Goal: Information Seeking & Learning: Learn about a topic

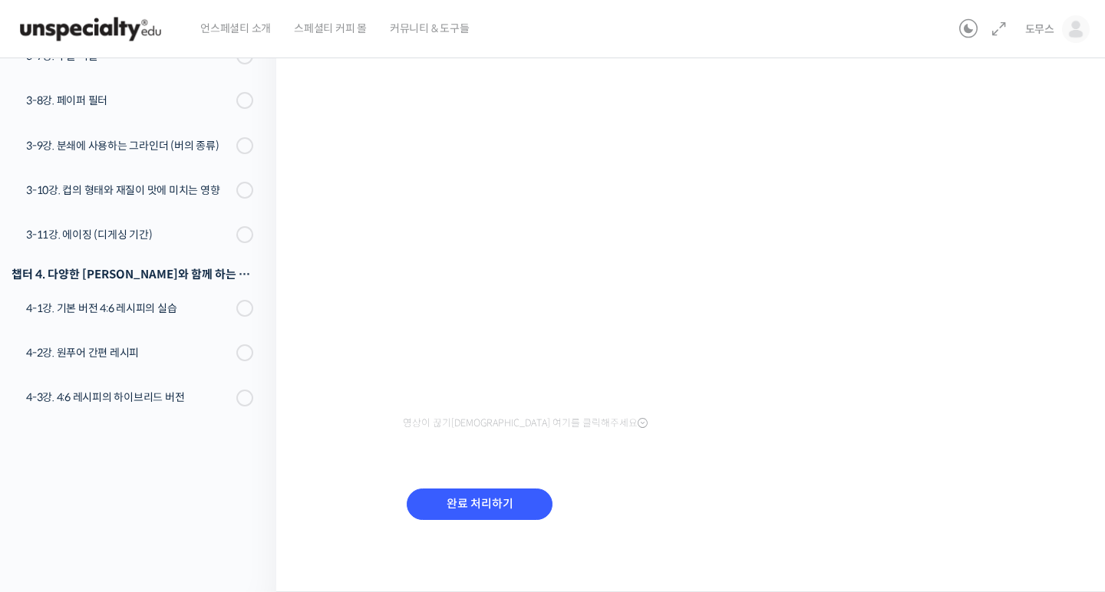
scroll to position [160, 0]
click at [486, 513] on input "완료 처리하기" at bounding box center [480, 505] width 146 height 31
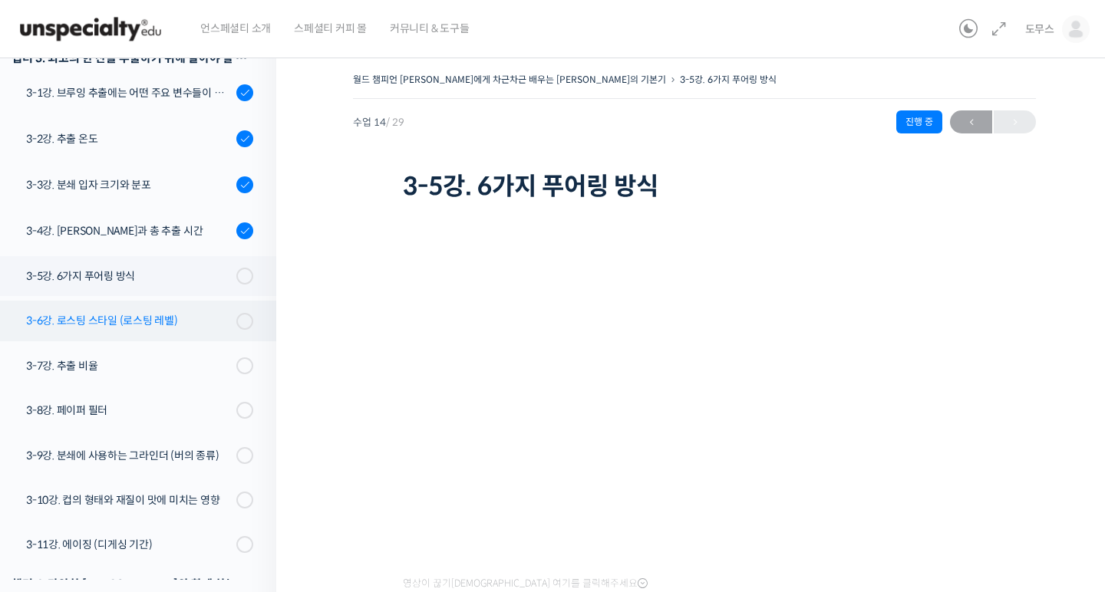
scroll to position [728, 0]
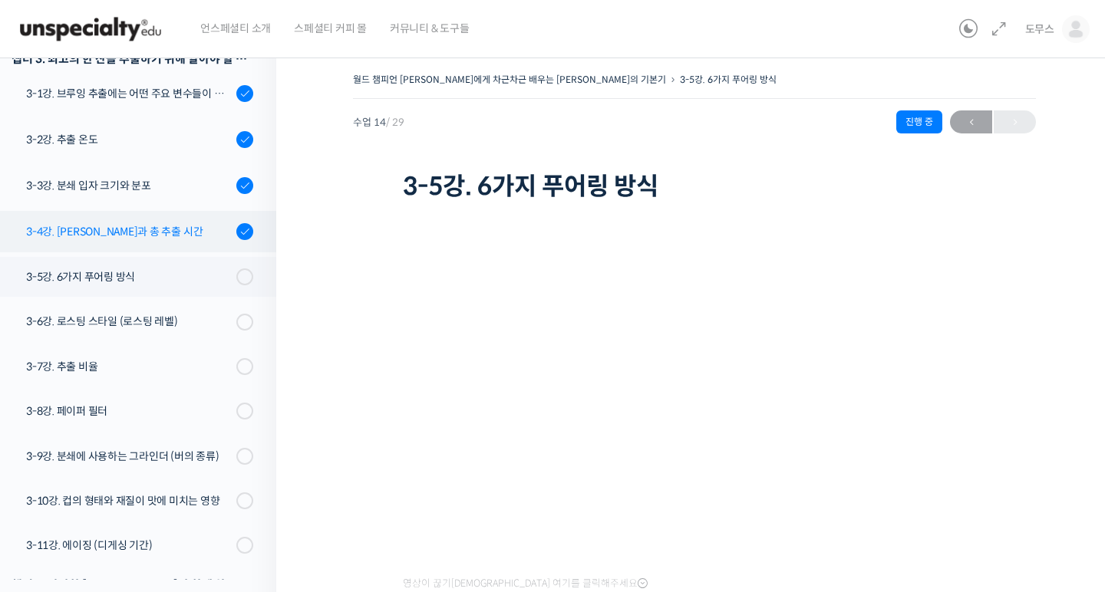
click at [134, 211] on link "3-4강. [PERSON_NAME]과 총 추출 시간" at bounding box center [134, 231] width 284 height 41
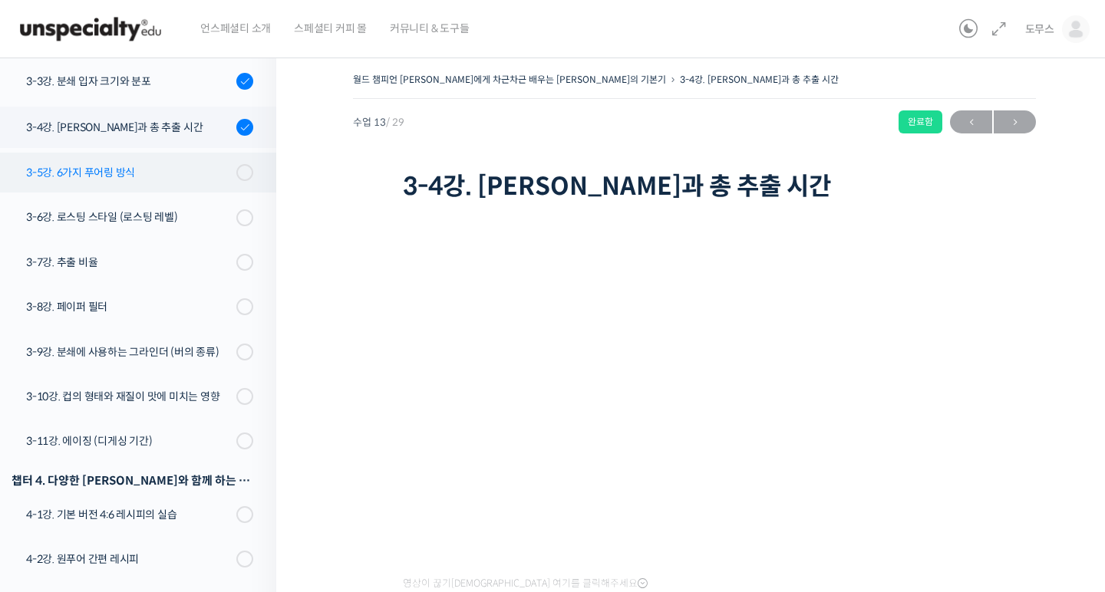
click at [185, 153] on link "3-5강. 6가지 푸어링 방식" at bounding box center [134, 173] width 284 height 40
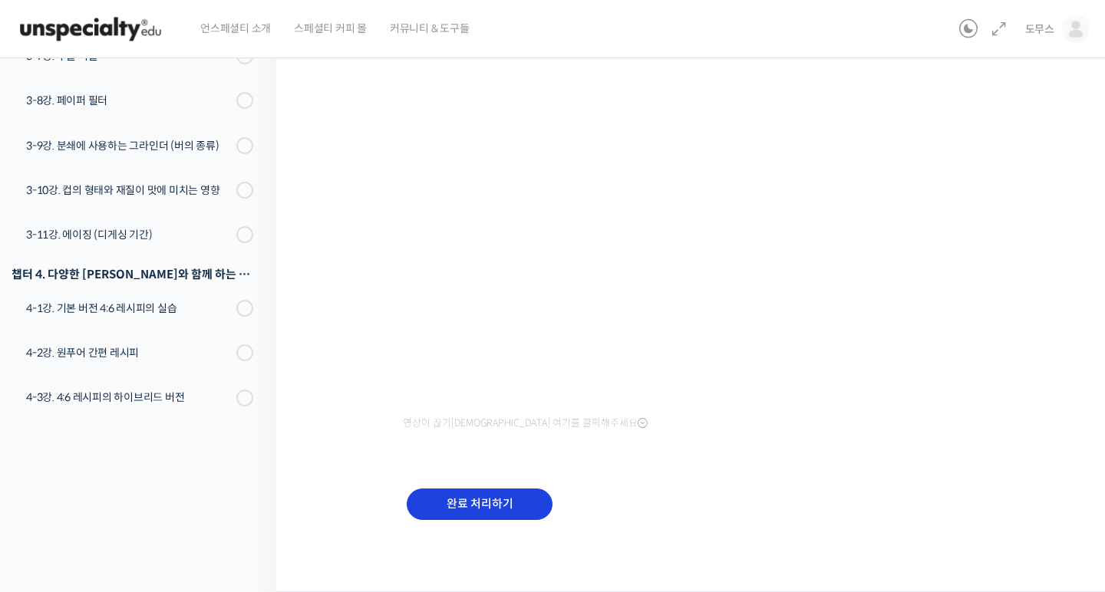
scroll to position [160, 0]
click at [510, 503] on input "완료 처리하기" at bounding box center [480, 505] width 146 height 31
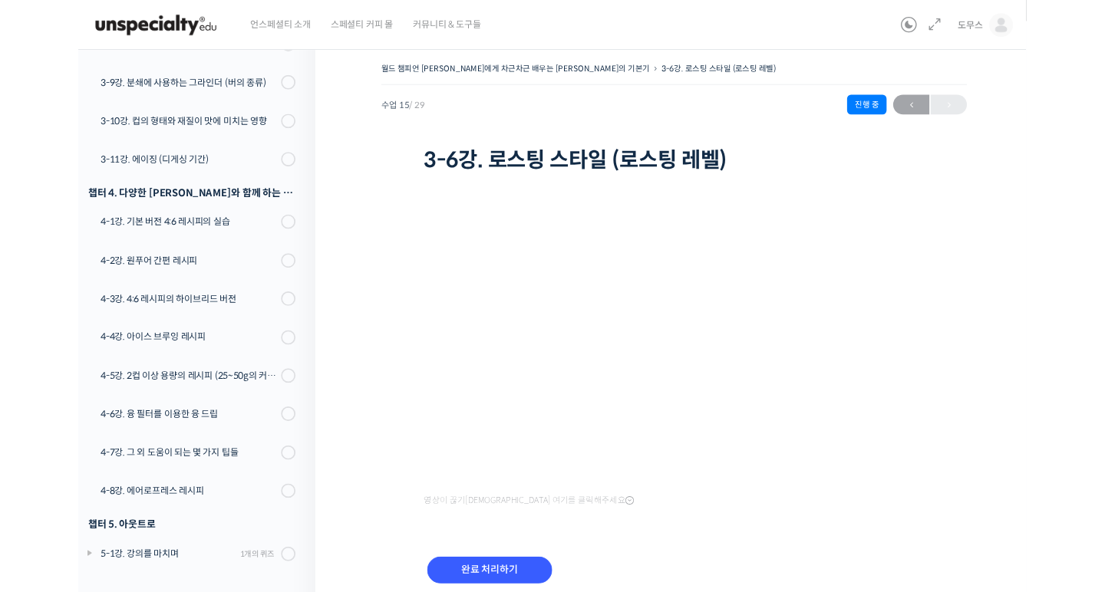
scroll to position [1037, 0]
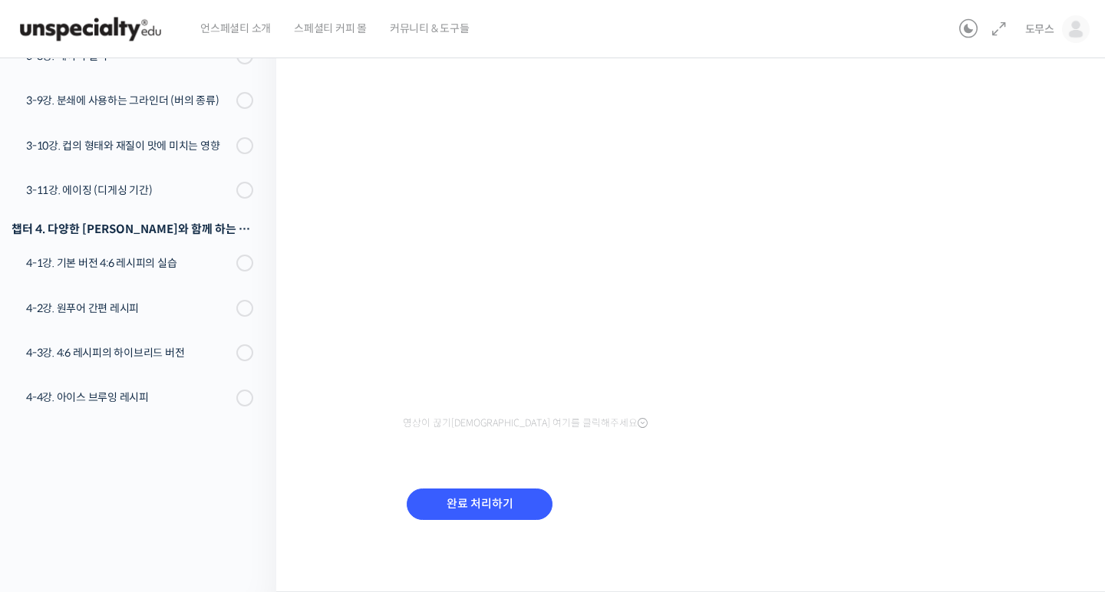
scroll to position [160, 0]
click at [477, 510] on input "완료 처리하기" at bounding box center [480, 505] width 146 height 31
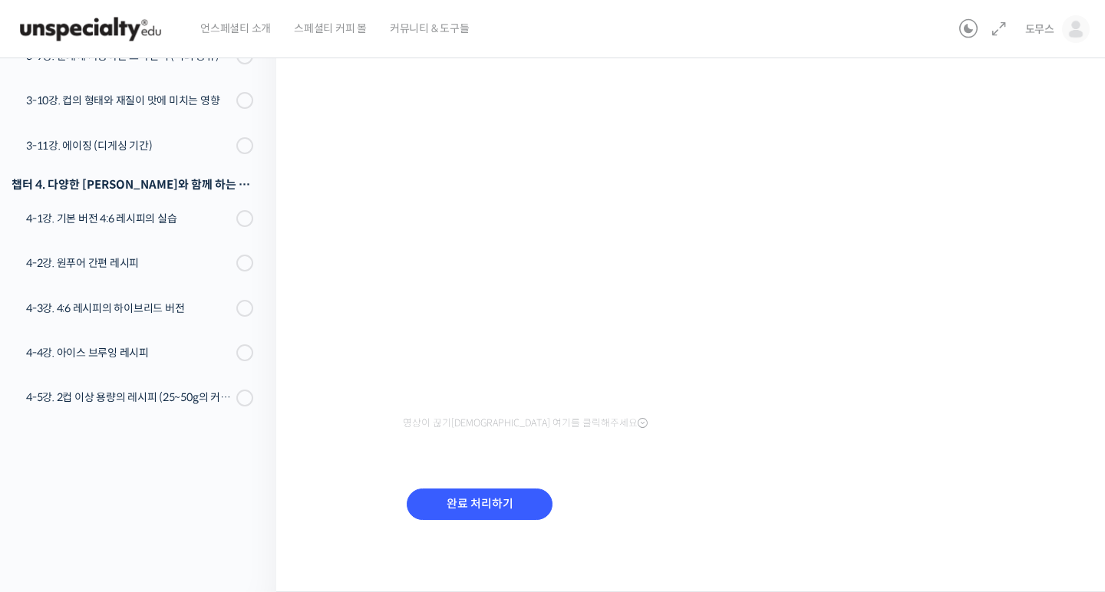
scroll to position [160, 0]
click at [487, 499] on input "완료 처리하기" at bounding box center [480, 505] width 146 height 31
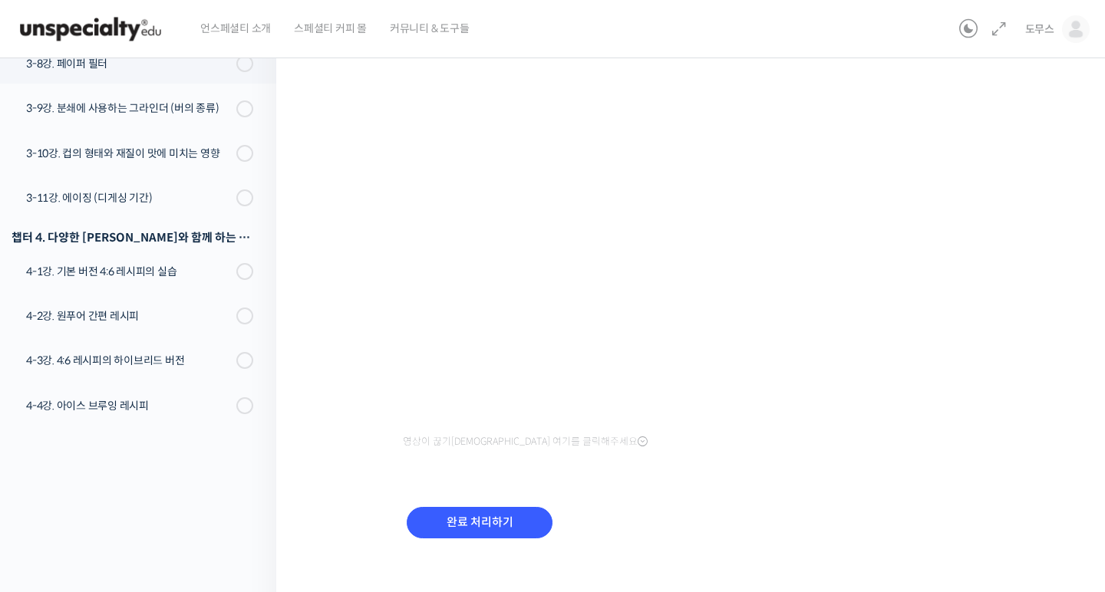
scroll to position [147, 0]
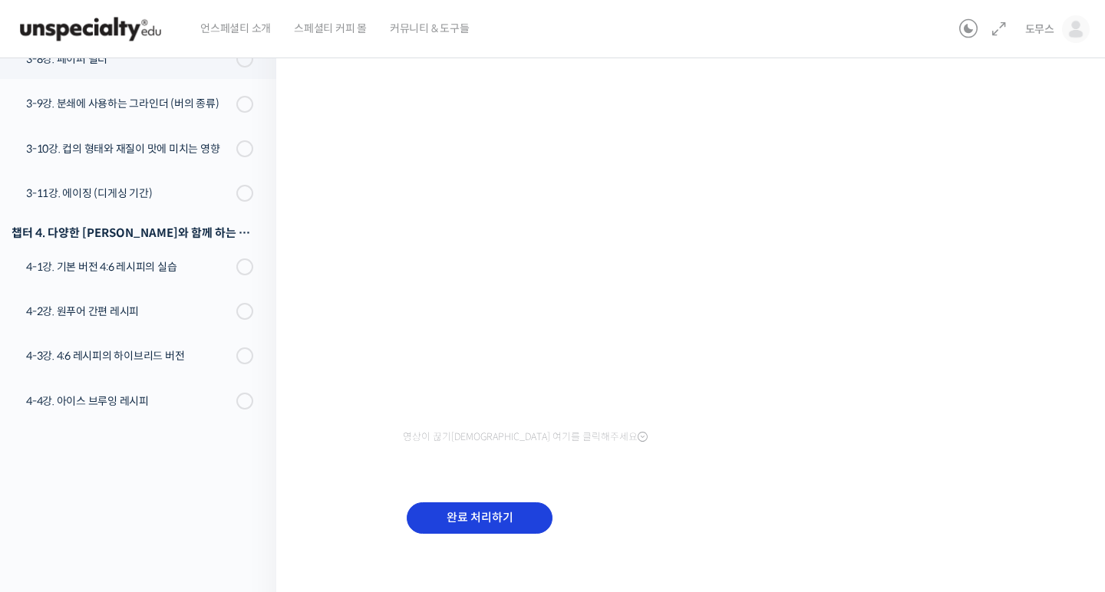
click at [497, 526] on input "완료 처리하기" at bounding box center [480, 518] width 146 height 31
